Goal: Task Accomplishment & Management: Use online tool/utility

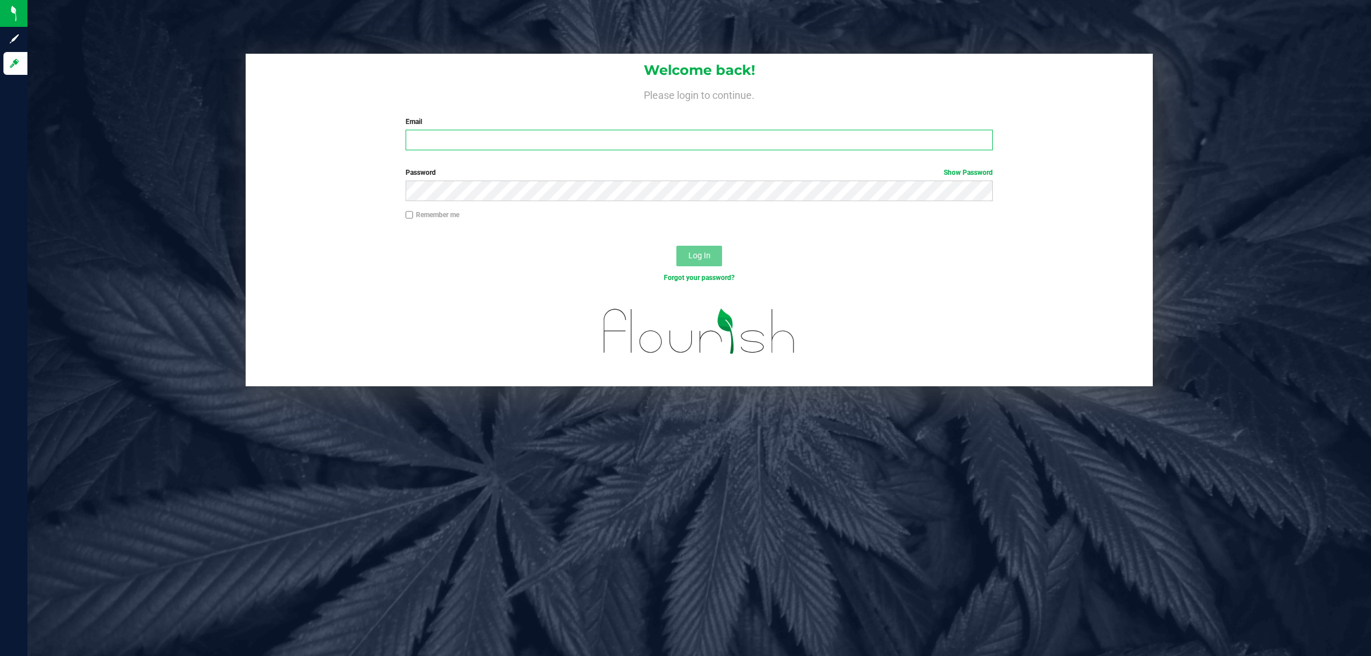
click at [466, 133] on input "Email" at bounding box center [700, 140] width 588 height 21
type input "[EMAIL_ADDRESS][DOMAIN_NAME]"
click at [676, 246] on button "Log In" at bounding box center [699, 256] width 46 height 21
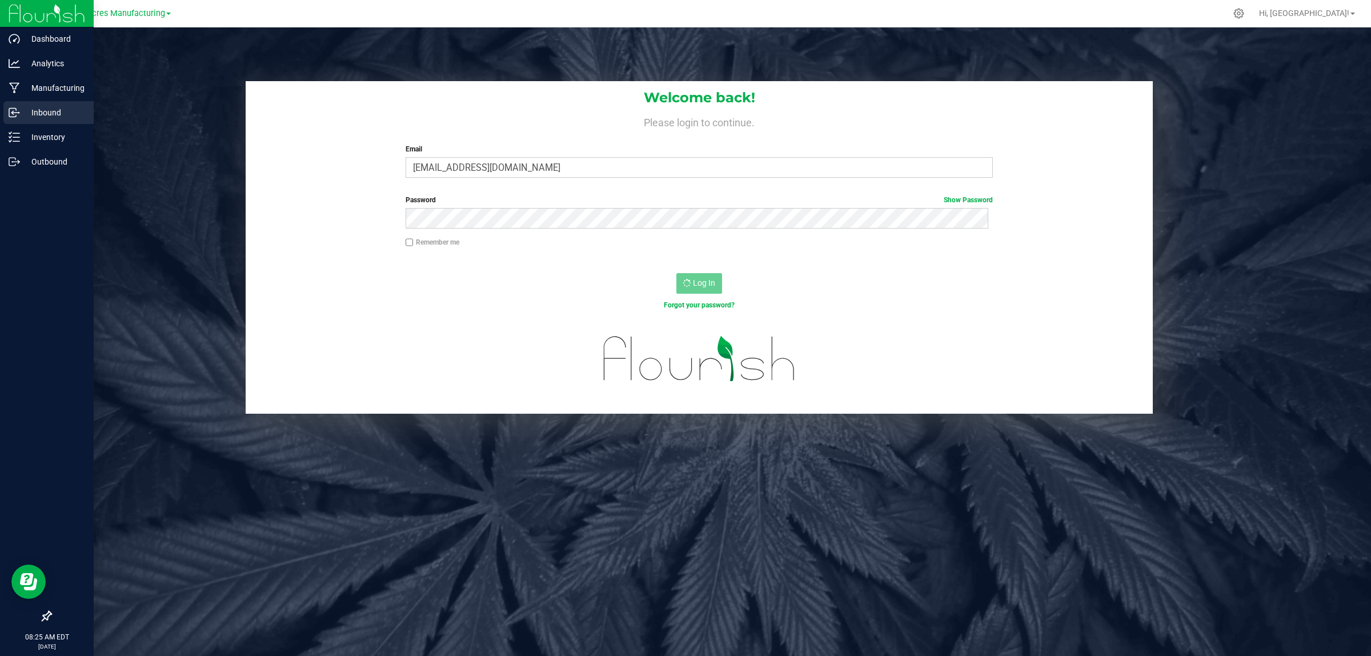
click at [31, 109] on p "Inbound" at bounding box center [54, 113] width 69 height 14
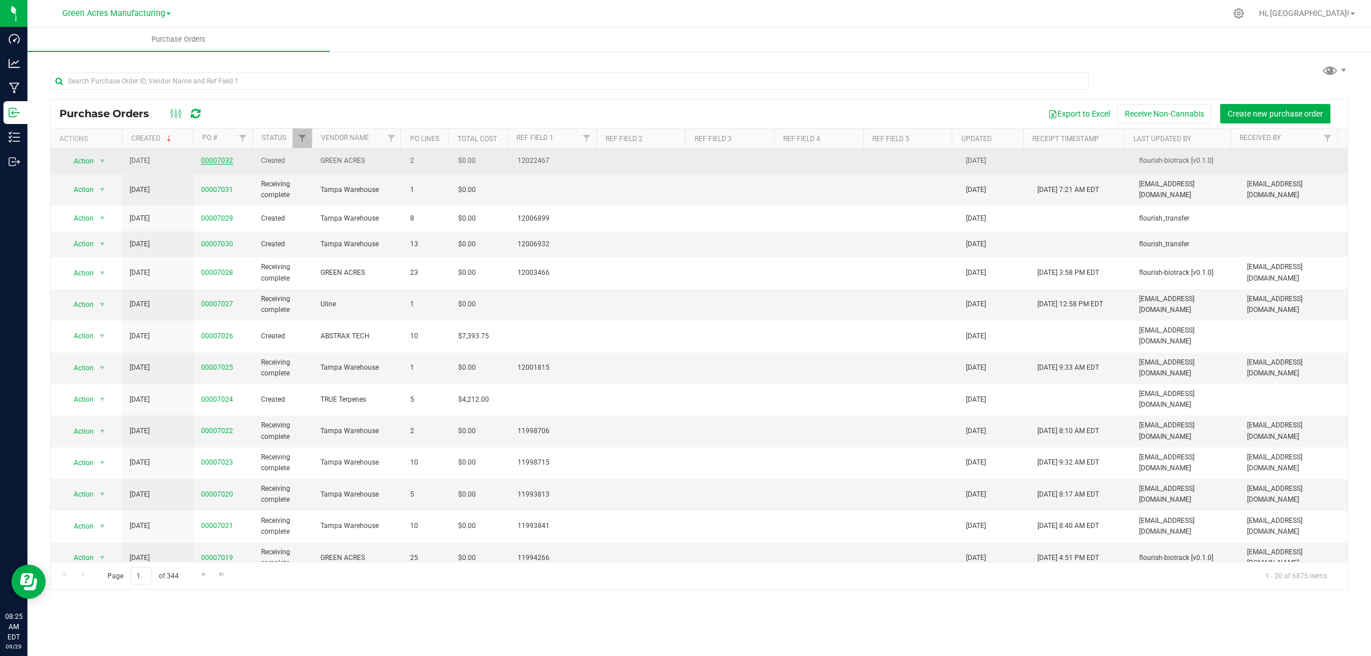
click at [221, 161] on link "00007032" at bounding box center [217, 160] width 32 height 8
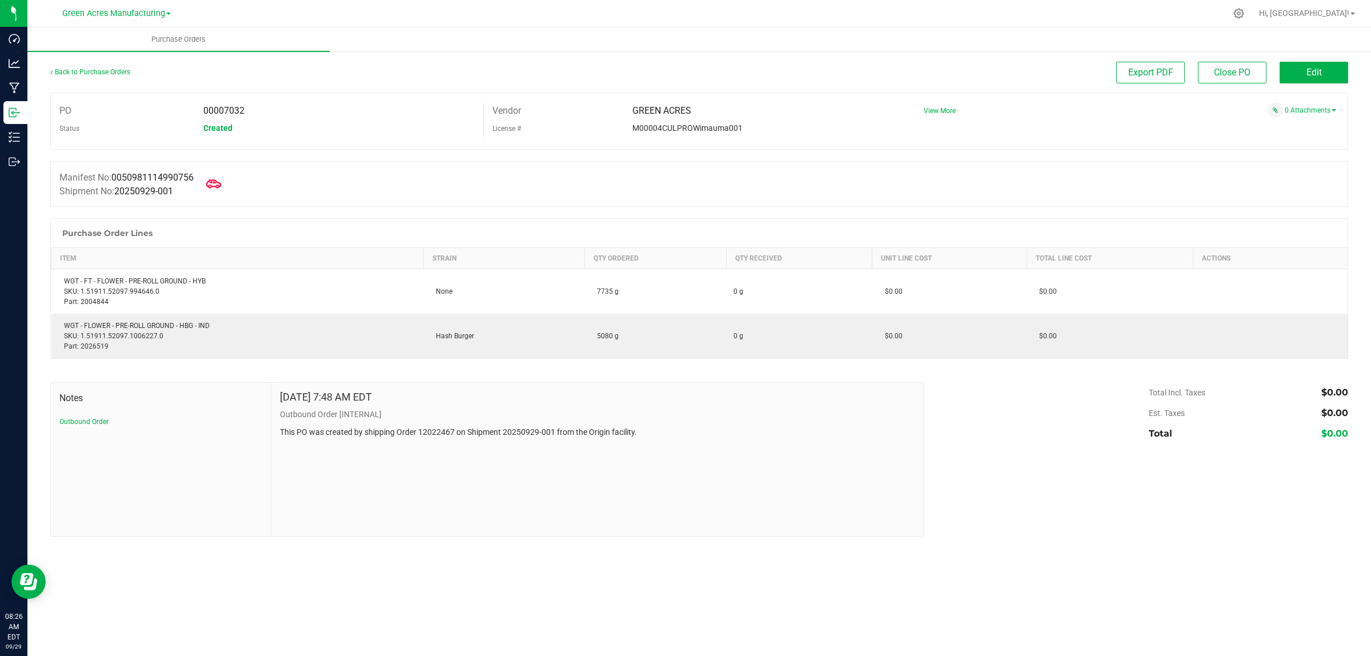
click at [218, 187] on icon at bounding box center [213, 183] width 15 height 9
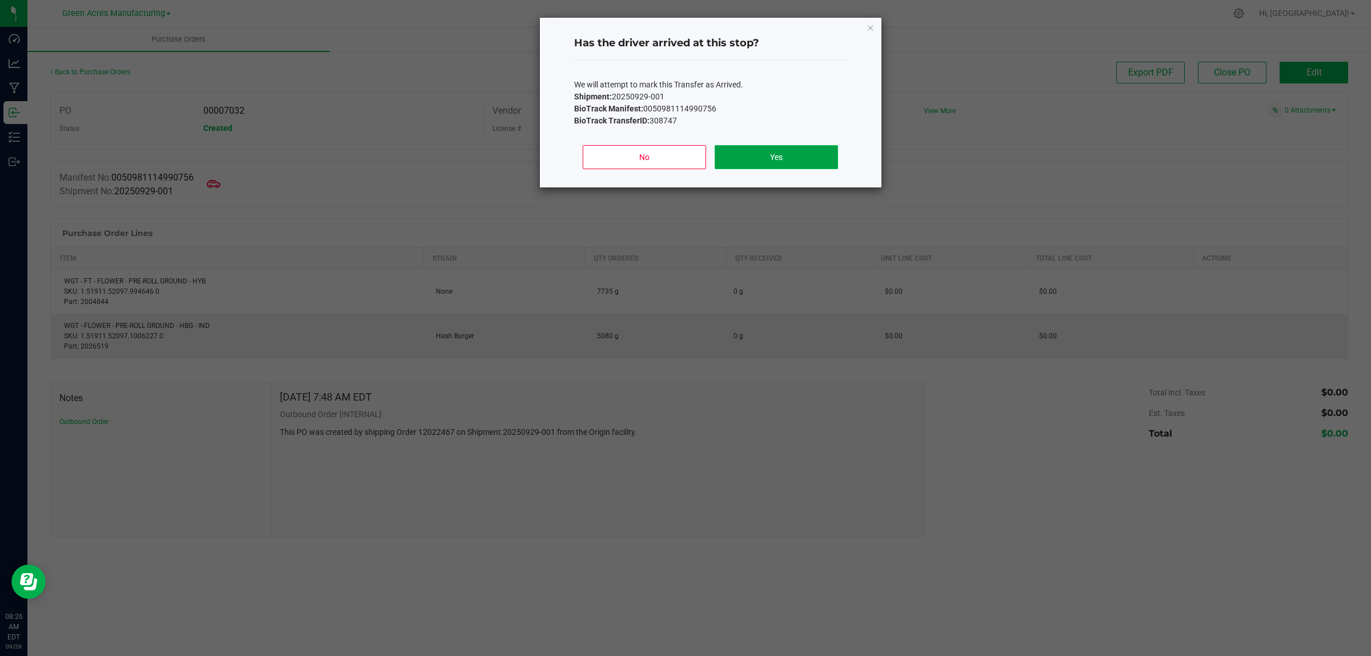
click at [814, 156] on button "Yes" at bounding box center [776, 157] width 123 height 24
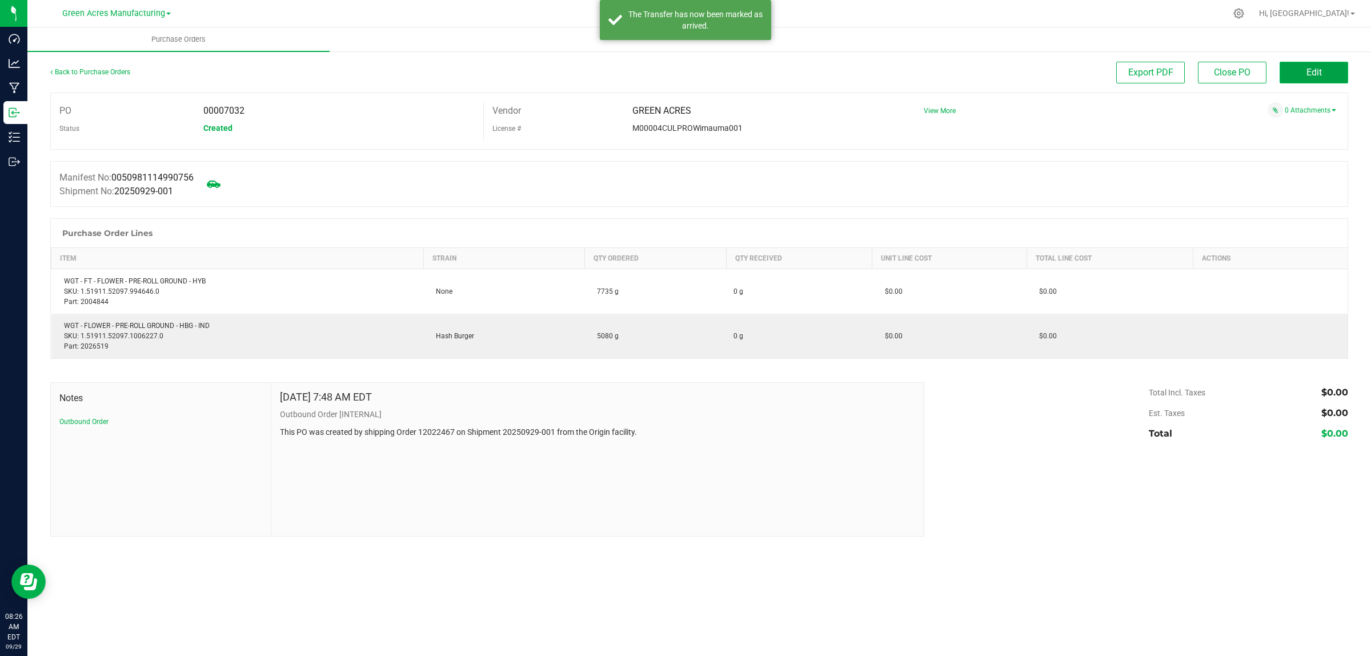
click at [1315, 70] on span "Edit" at bounding box center [1313, 72] width 15 height 11
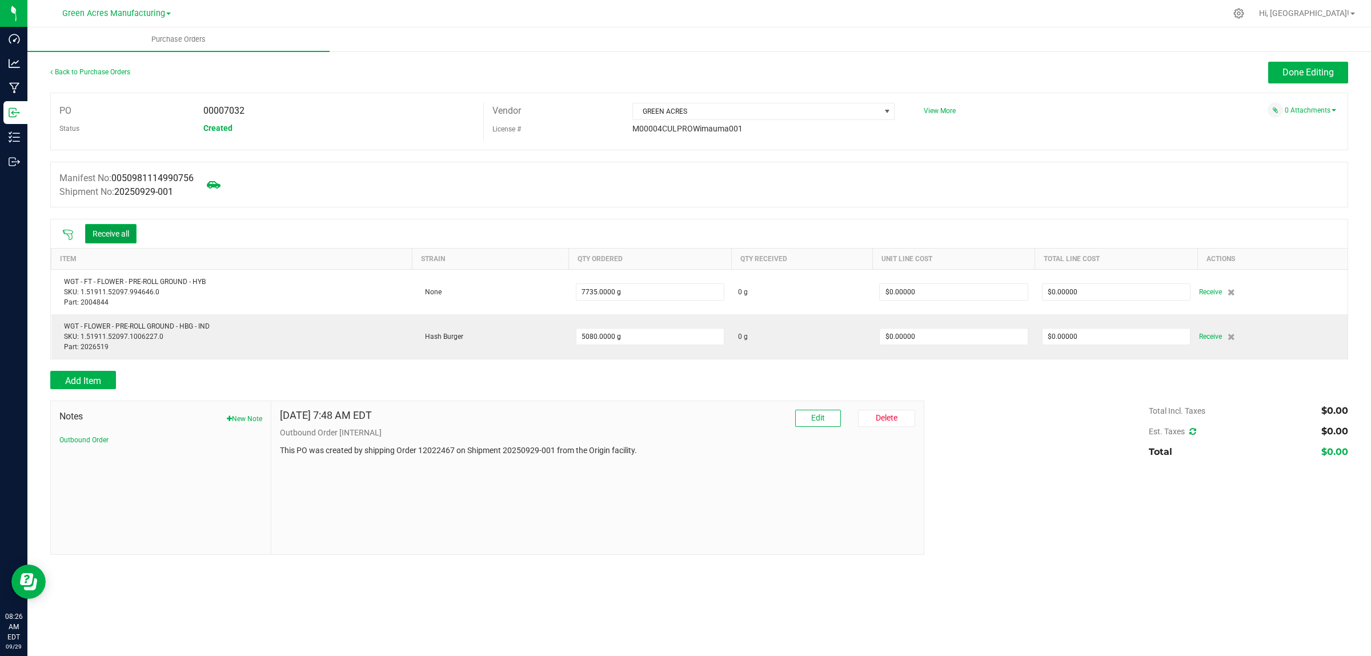
click at [118, 235] on button "Receive all" at bounding box center [110, 233] width 51 height 19
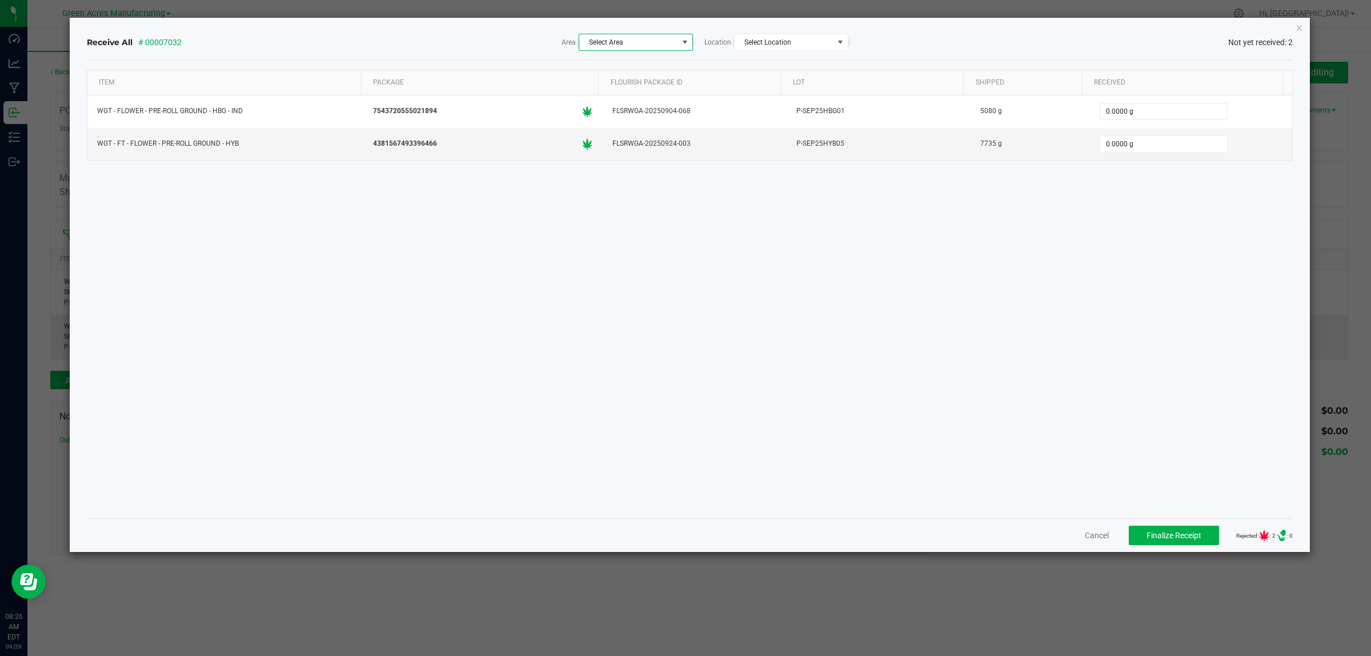
click at [612, 43] on span "Select Area" at bounding box center [606, 42] width 34 height 8
type input "f04"
click at [676, 133] on span "F04 - Rad Source [Inventory]" at bounding box center [641, 130] width 100 height 17
click at [837, 42] on span at bounding box center [840, 42] width 9 height 9
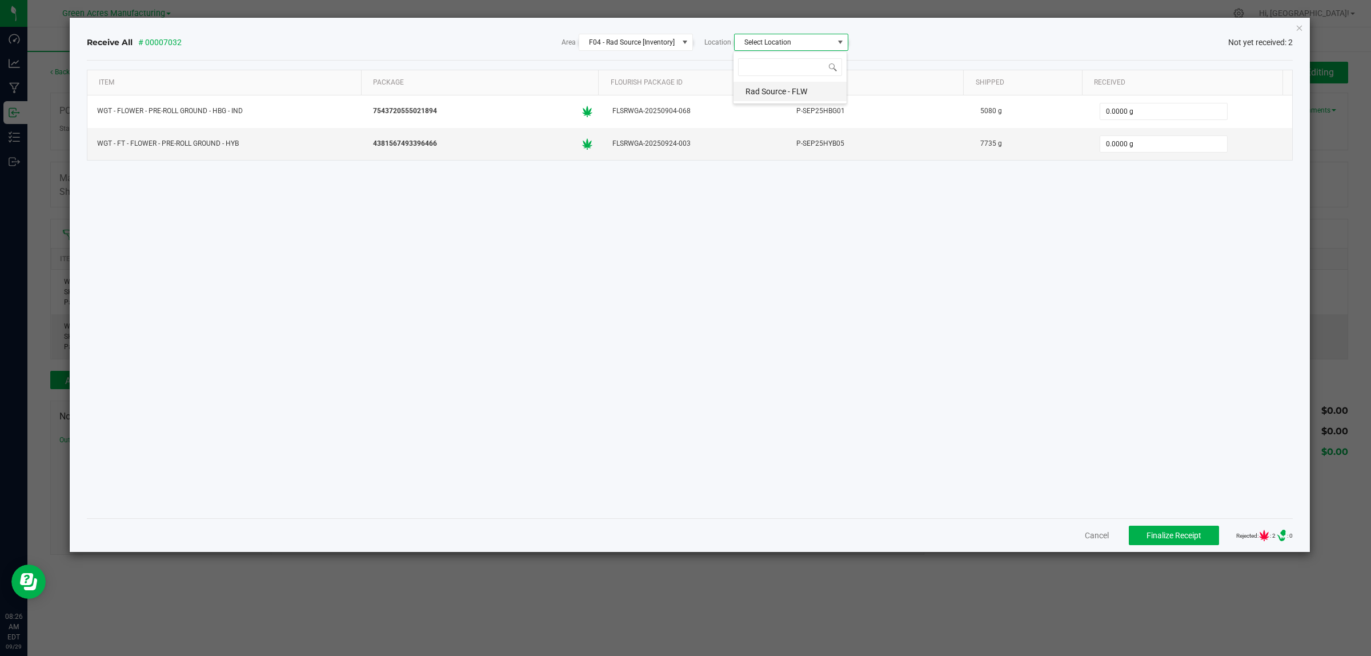
click at [786, 97] on span "Rad Source - FLW" at bounding box center [776, 91] width 62 height 17
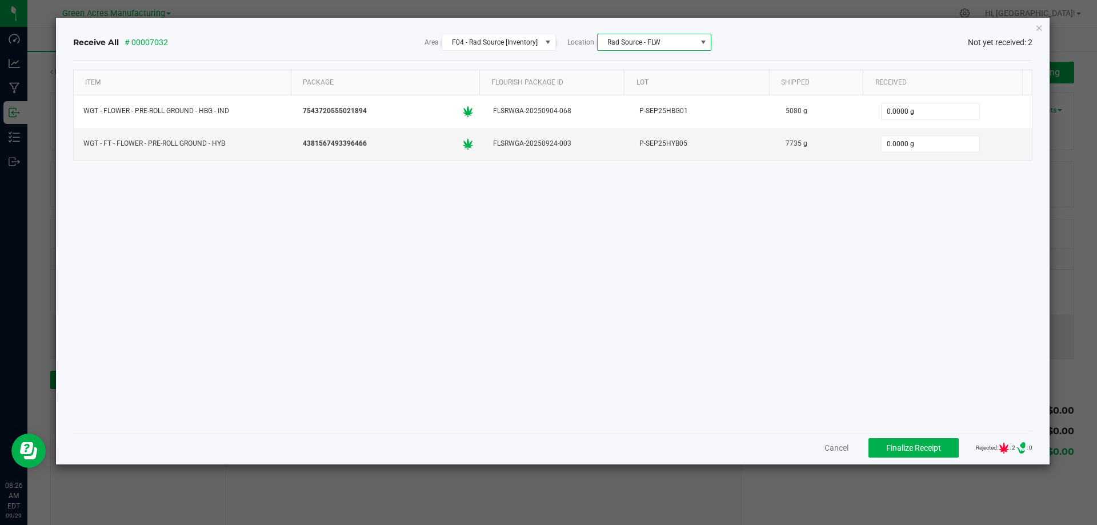
click at [682, 35] on span "Rad Source - FLW" at bounding box center [646, 42] width 99 height 16
click at [546, 43] on span at bounding box center [547, 42] width 9 height 9
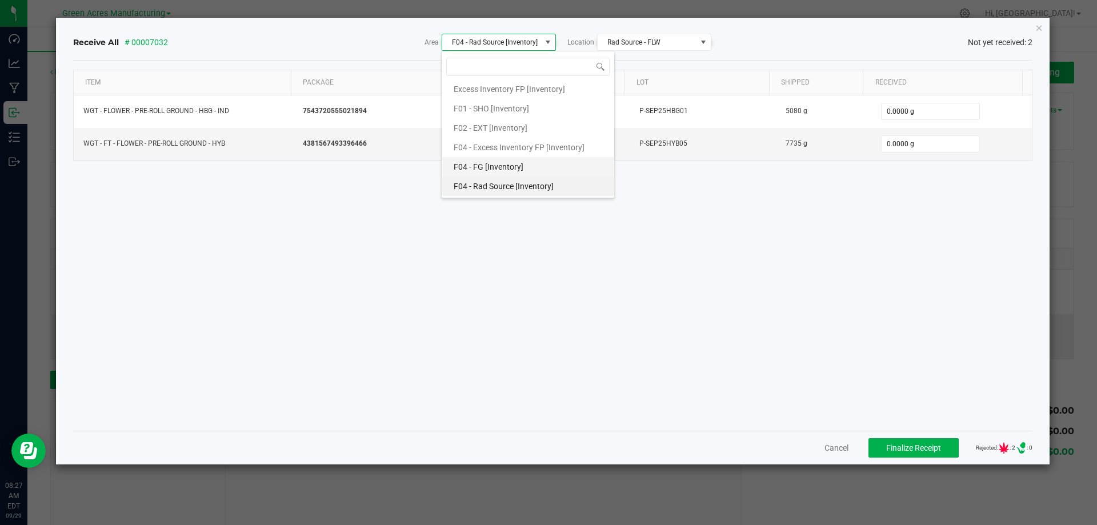
click at [479, 167] on span "F04 - FG [Inventory]" at bounding box center [488, 166] width 70 height 17
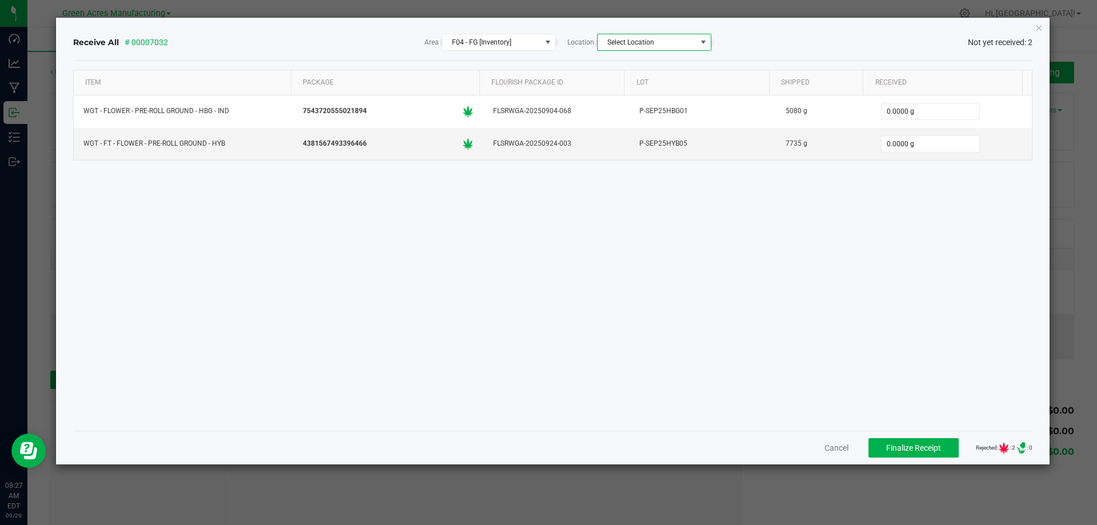
click at [700, 43] on span at bounding box center [703, 42] width 9 height 9
click at [656, 146] on span "FLW - Ready for FG" at bounding box center [641, 147] width 67 height 17
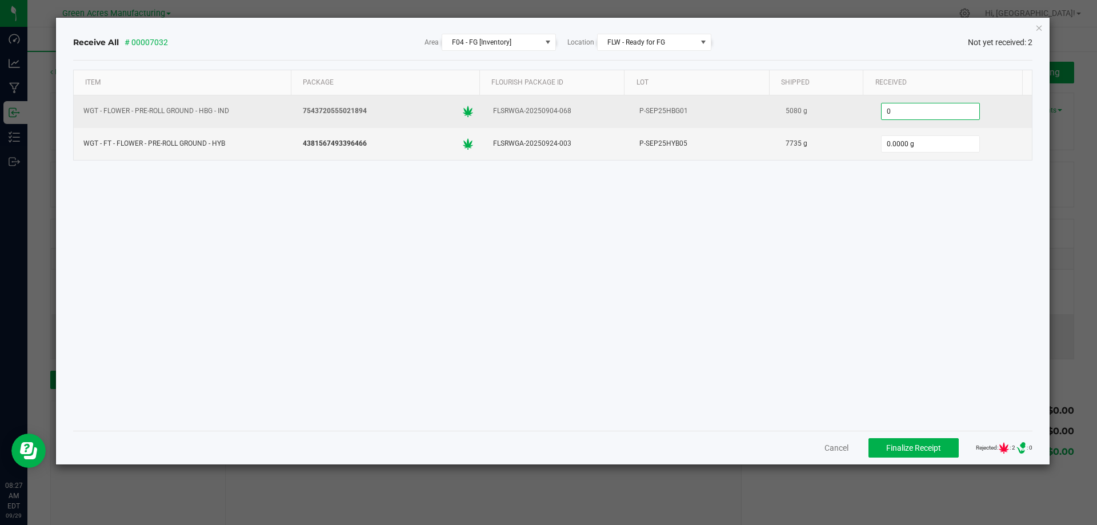
click at [920, 116] on input "0" at bounding box center [930, 111] width 98 height 16
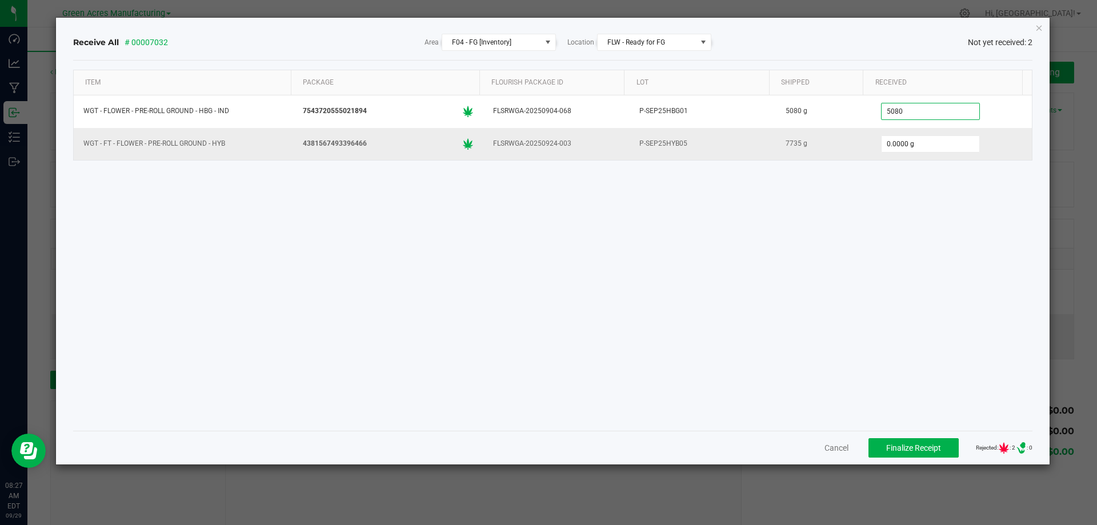
type input "5080.0000 g"
click at [917, 134] on div "0.0000 g" at bounding box center [951, 144] width 147 height 23
click at [913, 144] on input "0" at bounding box center [930, 144] width 98 height 16
type input "7735.0000 g"
click at [910, 202] on div "Item Package Flourish Package ID Lot Shipped Received WGT - FLOWER - PRE-ROLL G…" at bounding box center [553, 246] width 960 height 352
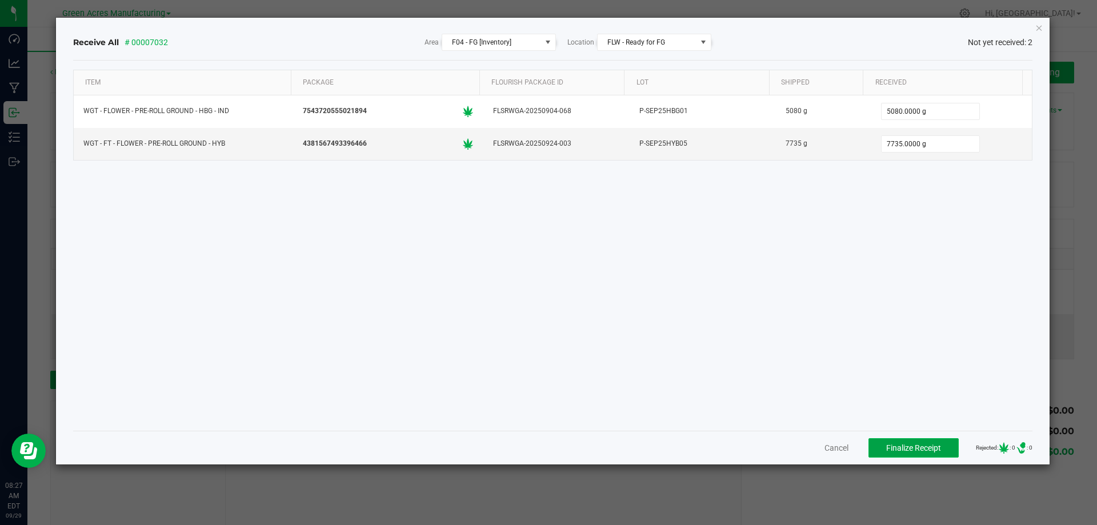
click at [906, 449] on span "Finalize Receipt" at bounding box center [913, 447] width 55 height 9
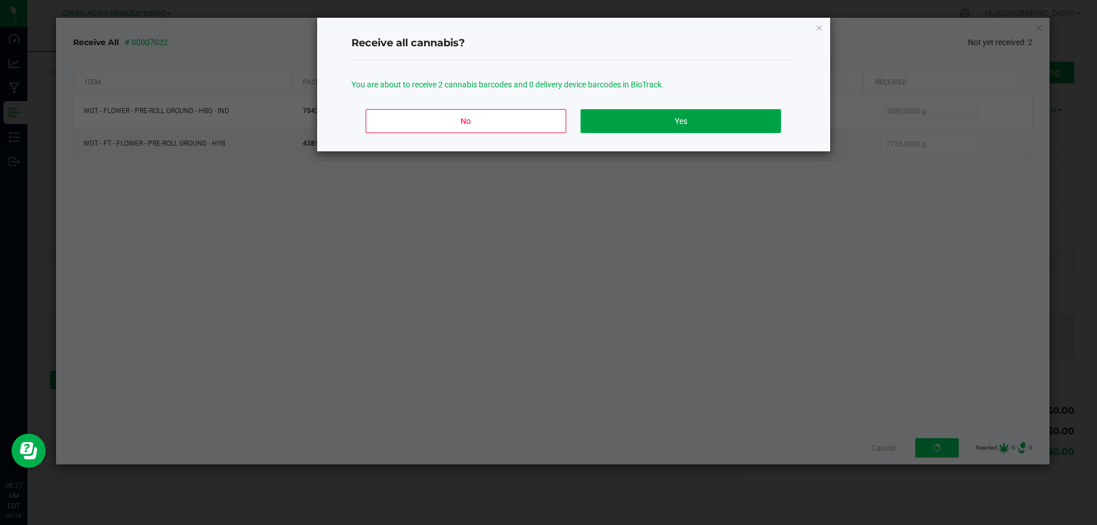
click at [702, 118] on button "Yes" at bounding box center [680, 121] width 200 height 24
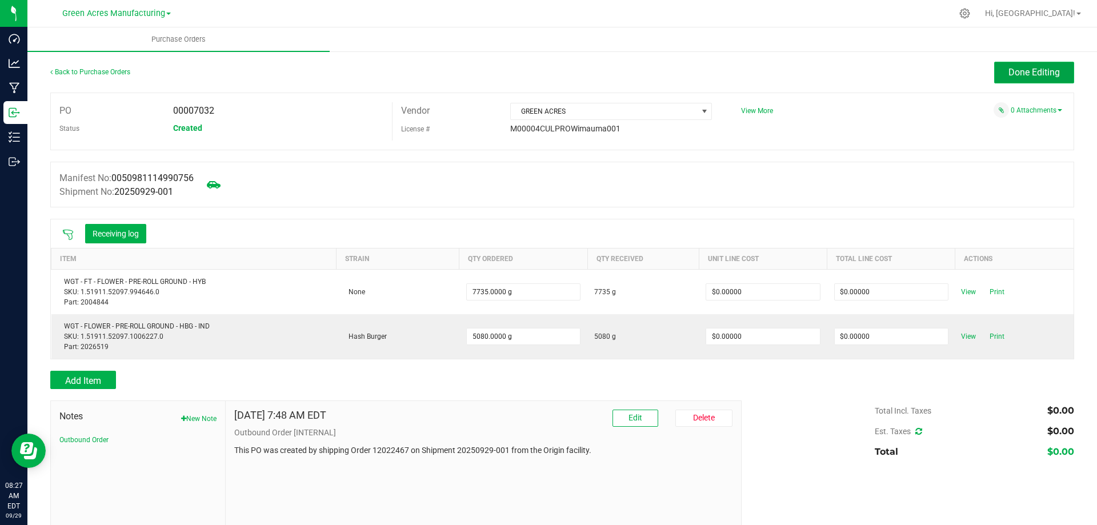
click at [994, 73] on button "Done Editing" at bounding box center [1034, 73] width 80 height 22
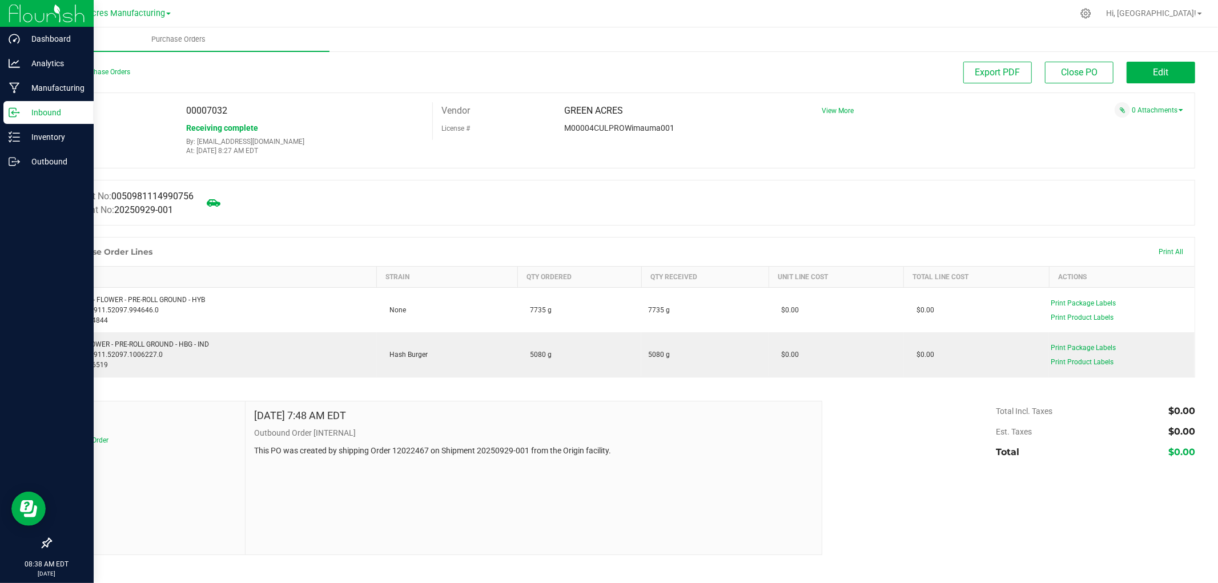
click at [18, 114] on icon at bounding box center [14, 112] width 11 height 11
